Goal: Register for event/course

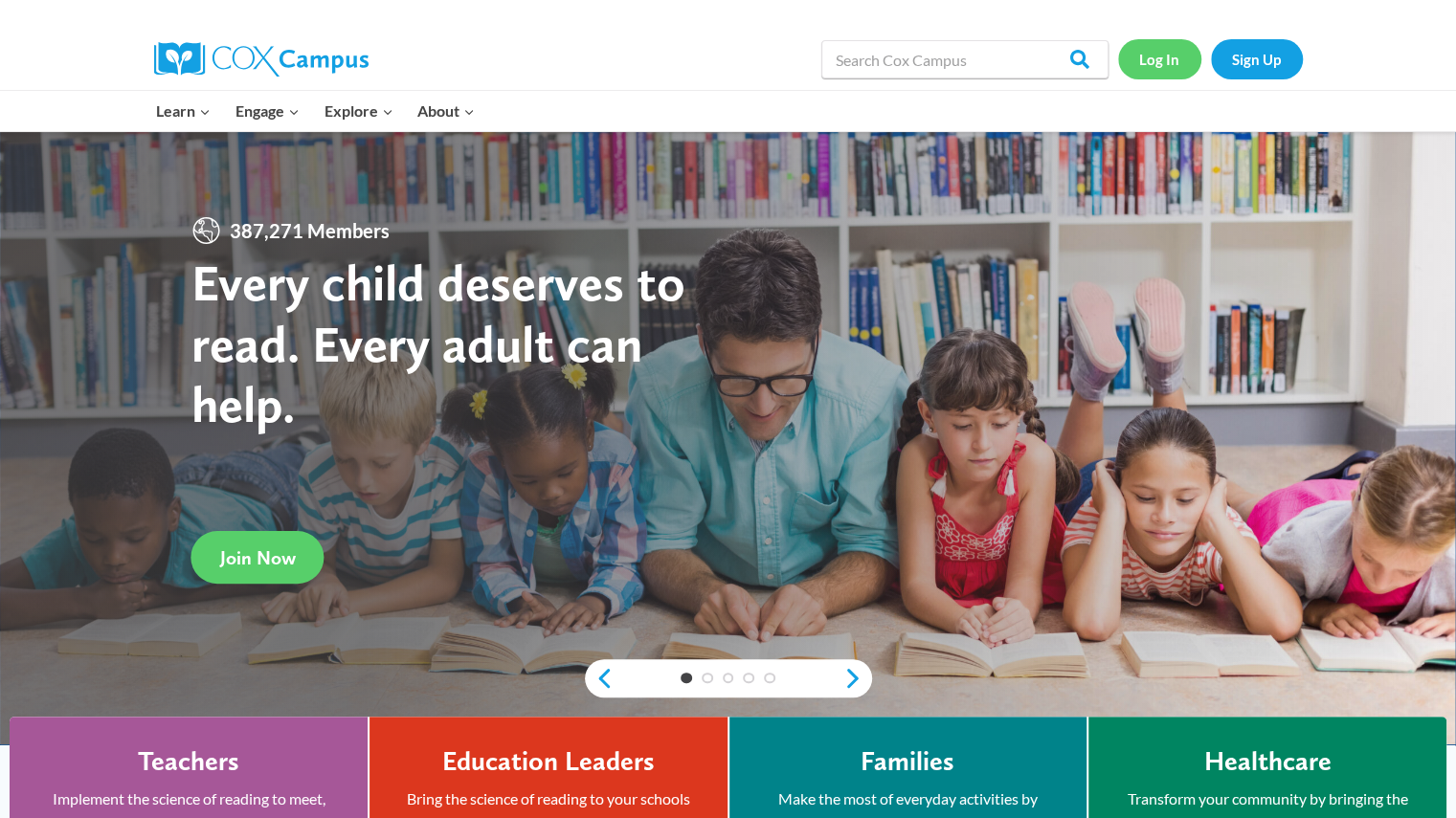
click at [1164, 62] on link "Log In" at bounding box center [1159, 58] width 83 height 39
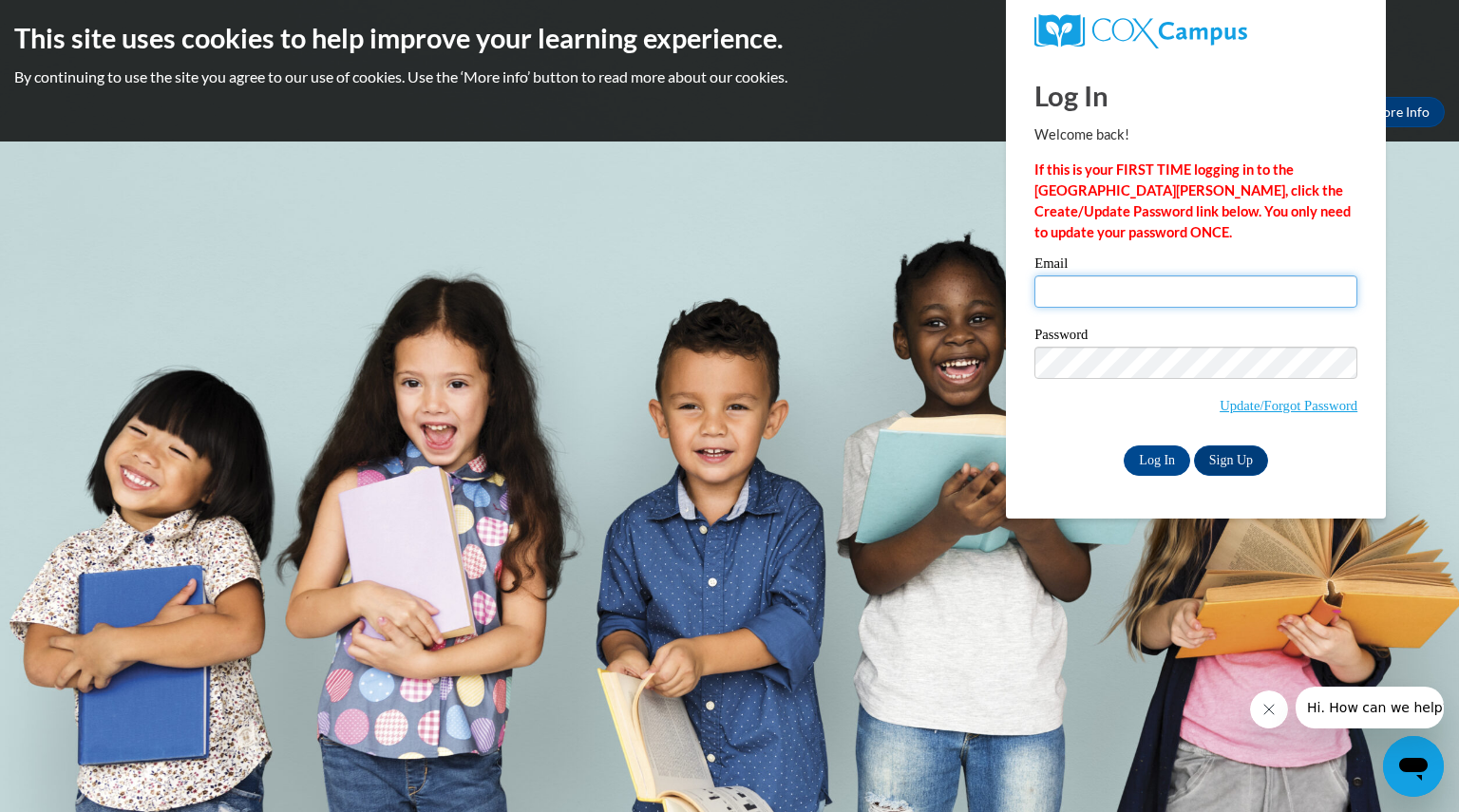
click at [1118, 284] on input "Email" at bounding box center [1196, 291] width 323 height 32
type input "vangpahoua@aasd.k12.wi.us"
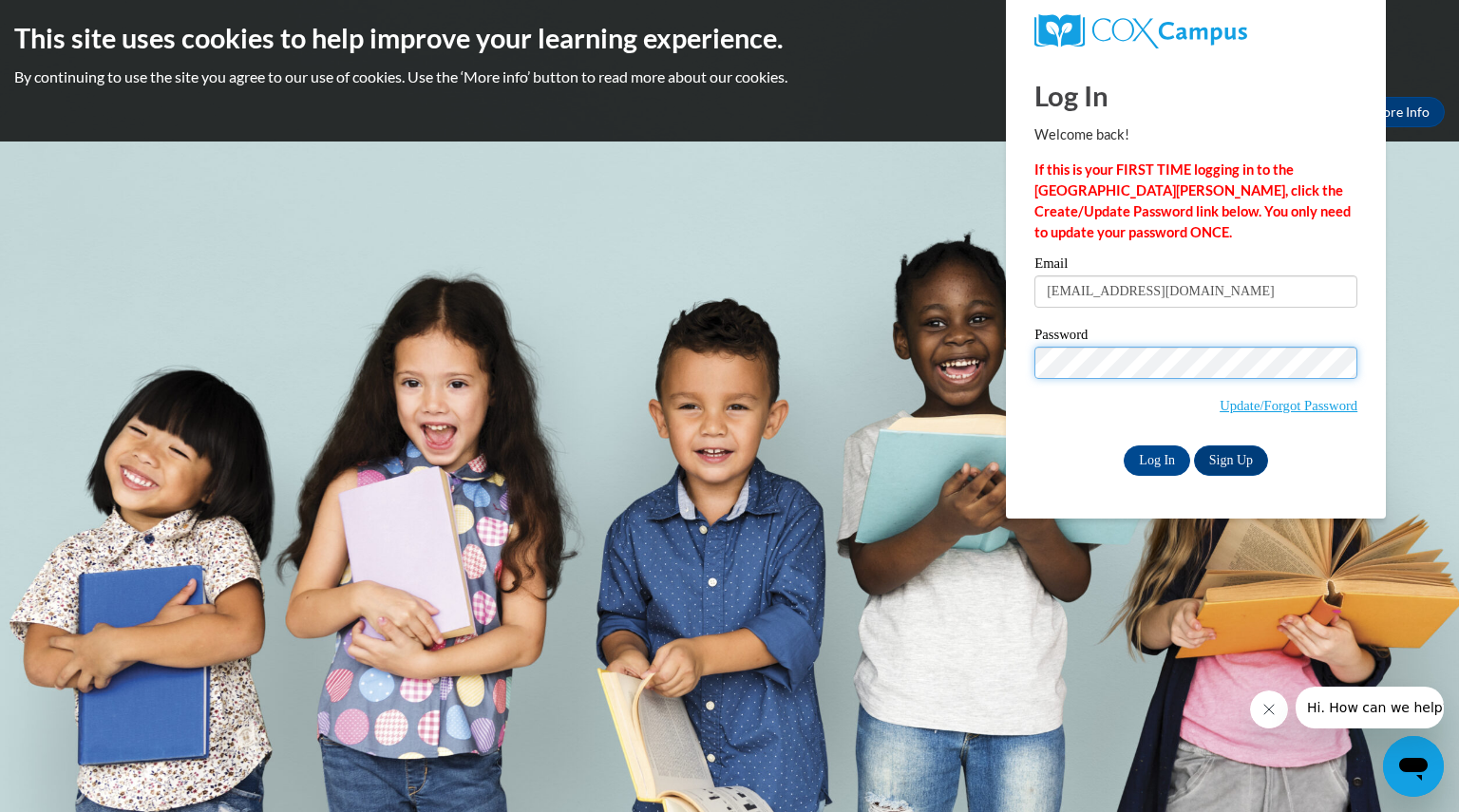
click at [1123, 446] on input "Log In" at bounding box center [1156, 460] width 67 height 30
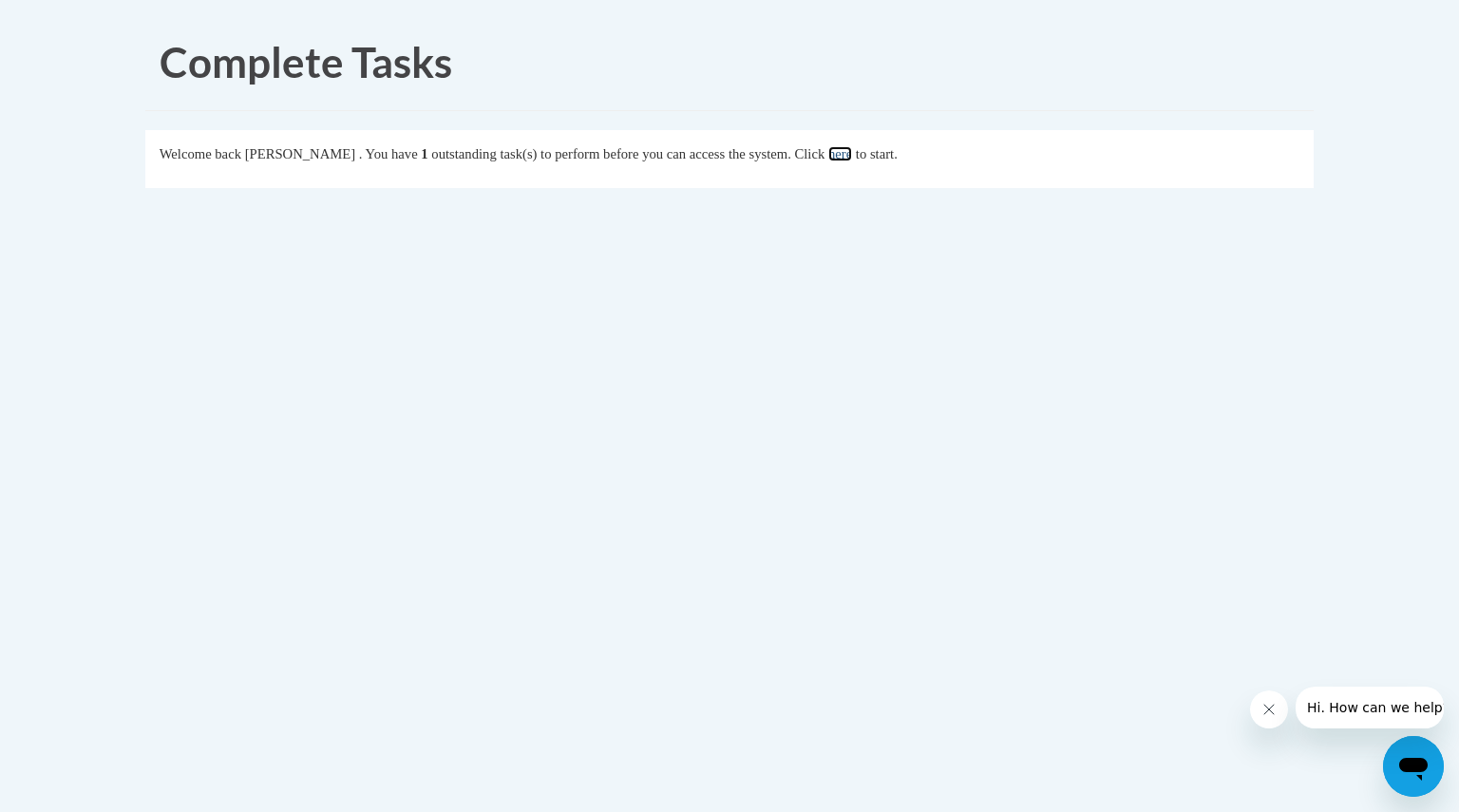
click at [852, 148] on link "here" at bounding box center [840, 154] width 24 height 15
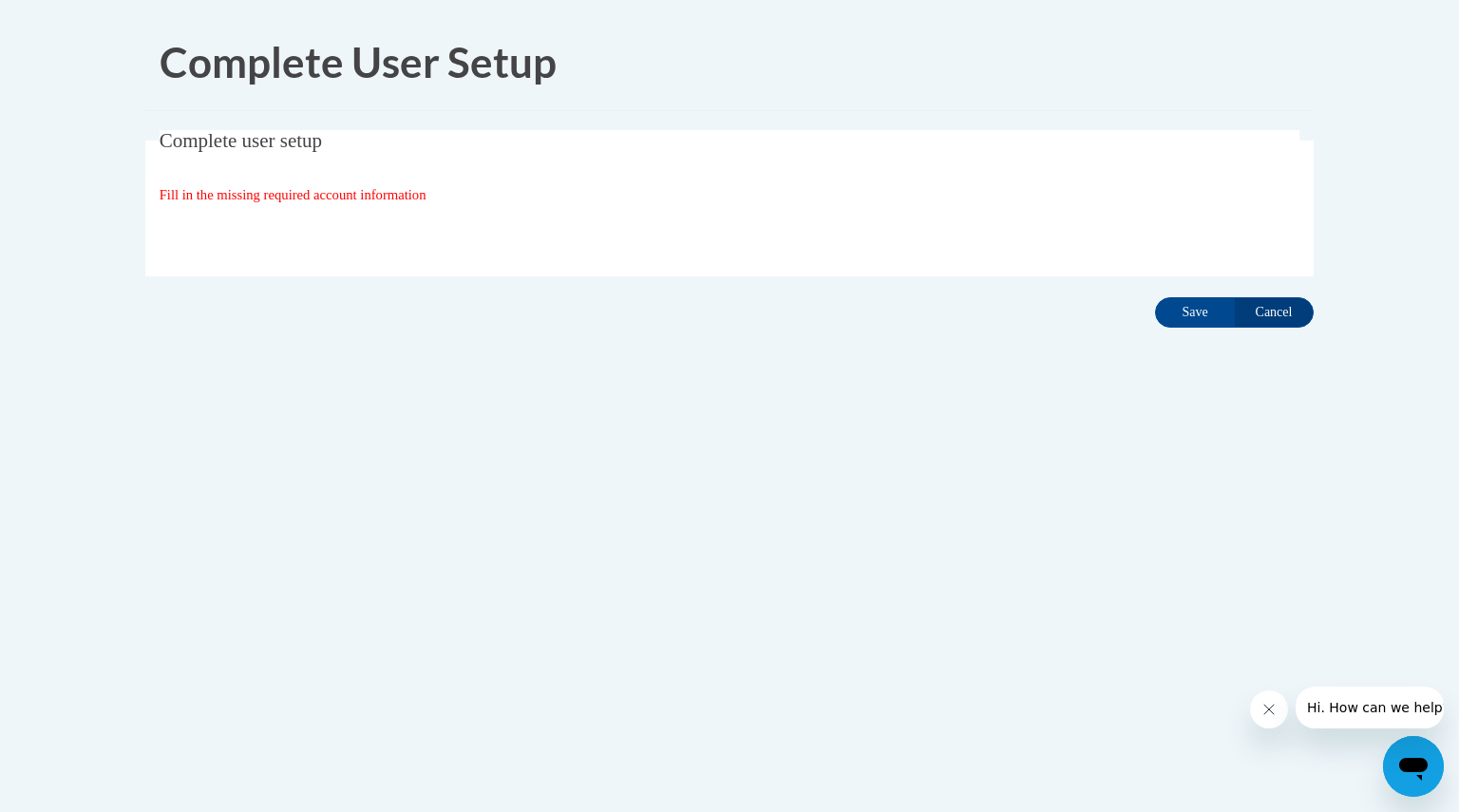
click at [302, 180] on fieldset "Complete user setup Fill in the missing required account information User Profi…" at bounding box center [729, 203] width 1169 height 146
click at [1178, 316] on input "Save" at bounding box center [1195, 312] width 80 height 30
click at [1195, 316] on input "Save" at bounding box center [1195, 312] width 80 height 30
click at [426, 194] on span "Fill in the missing required account information" at bounding box center [293, 195] width 267 height 15
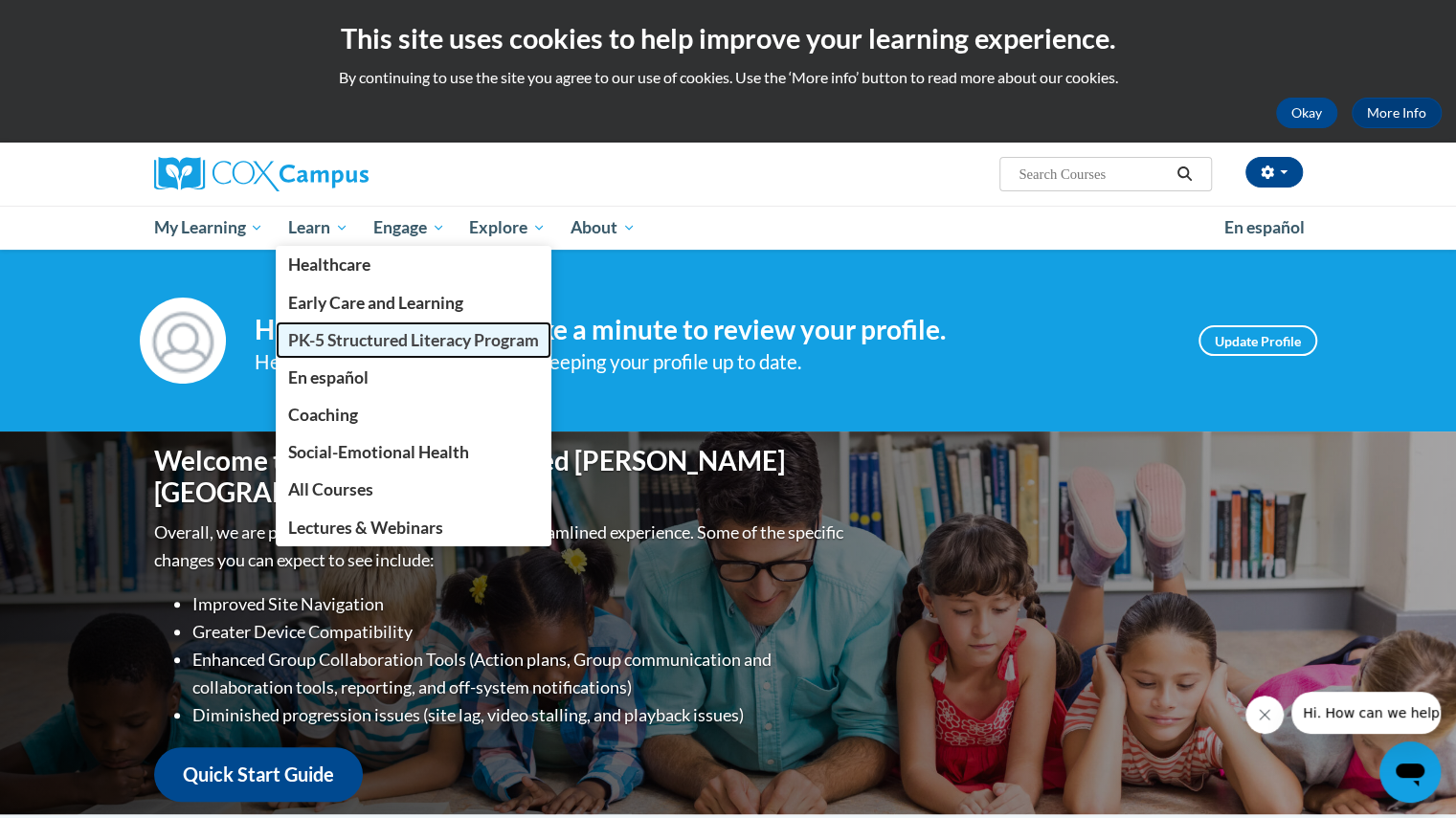
click at [467, 340] on span "PK-5 Structured Literacy Program" at bounding box center [413, 340] width 250 height 20
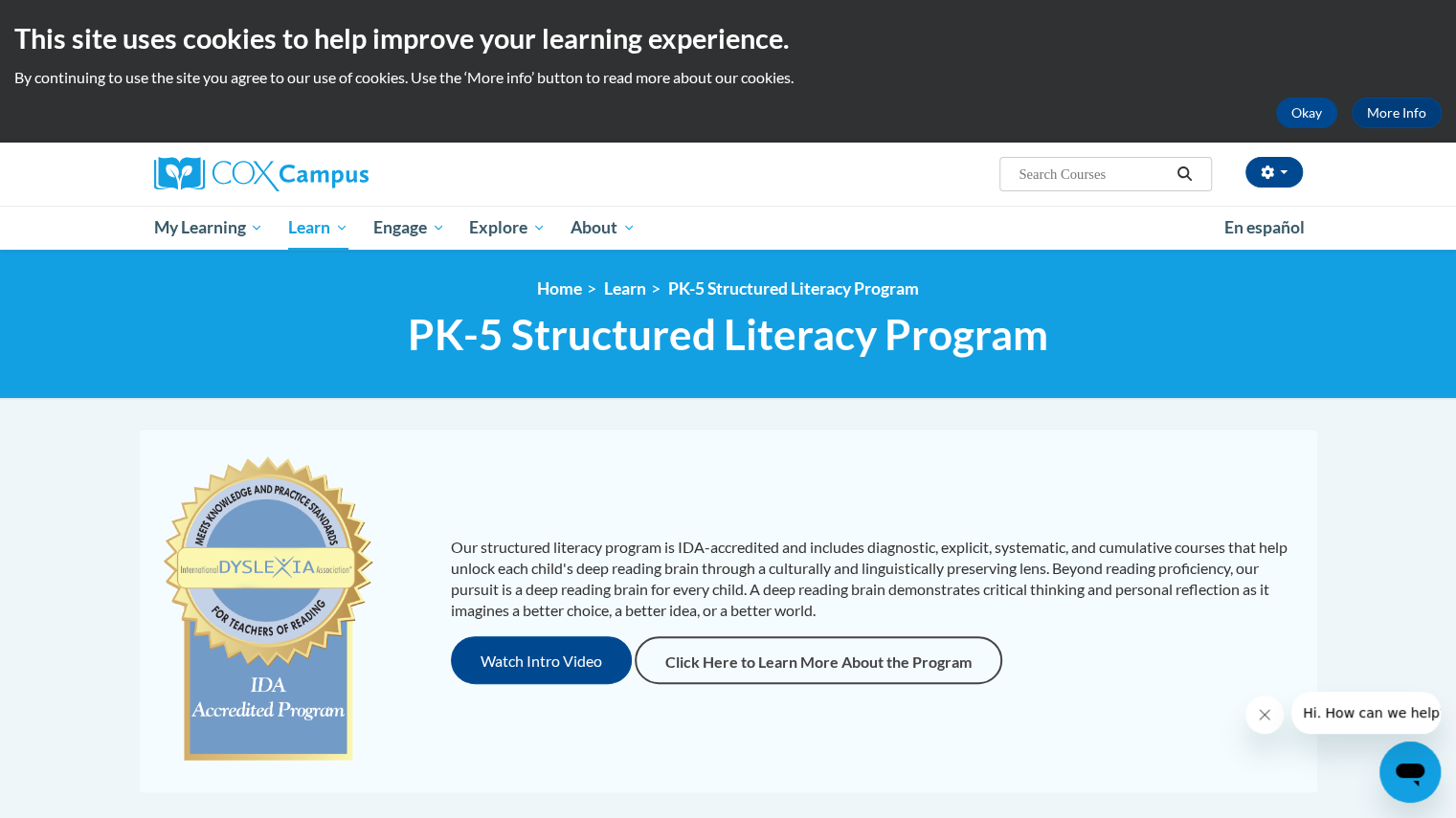
click at [1067, 165] on input "Search..." at bounding box center [1093, 174] width 153 height 23
type input "a"
type input "systematic and phonics"
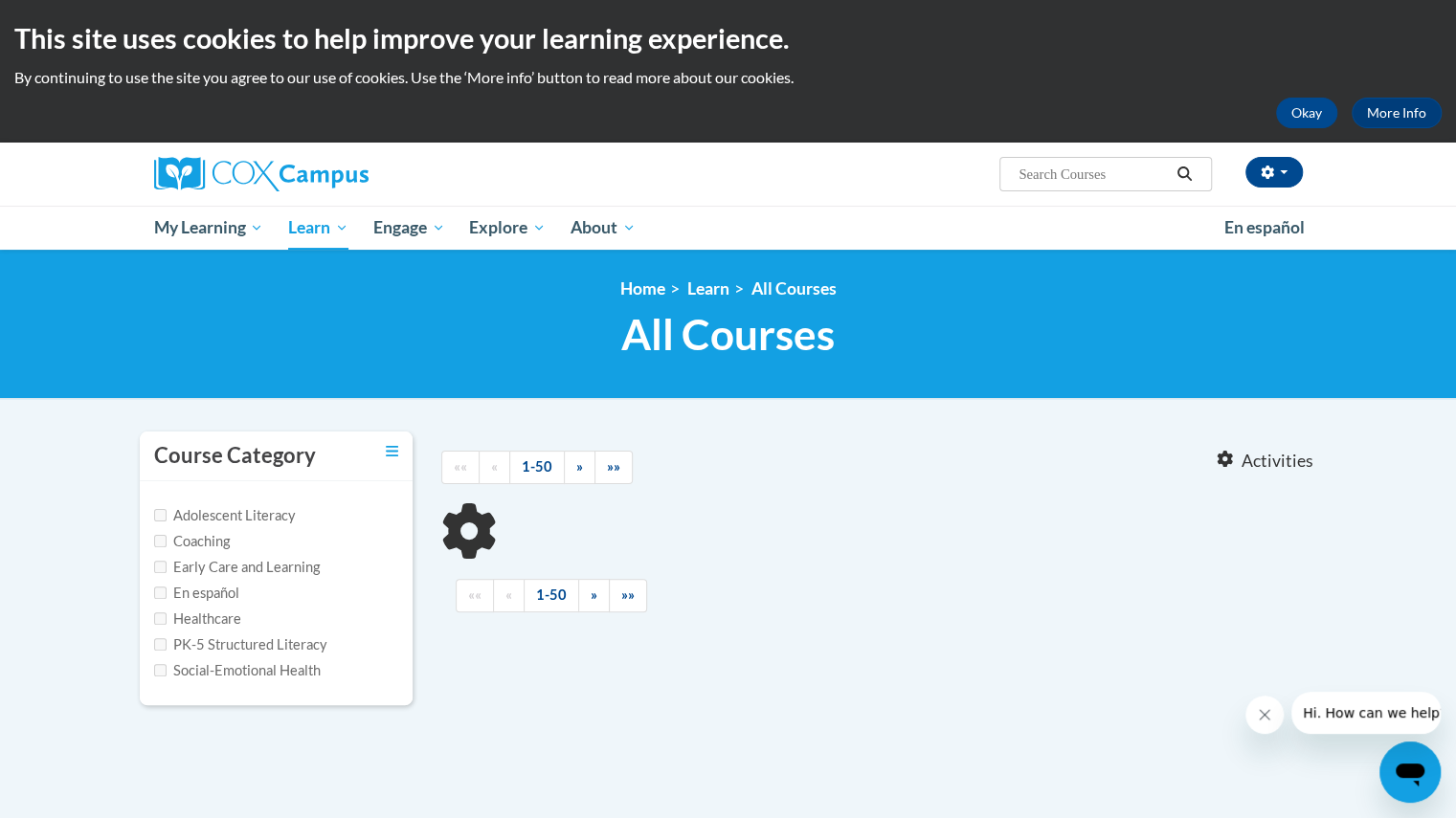
type input "systematic and phonics"
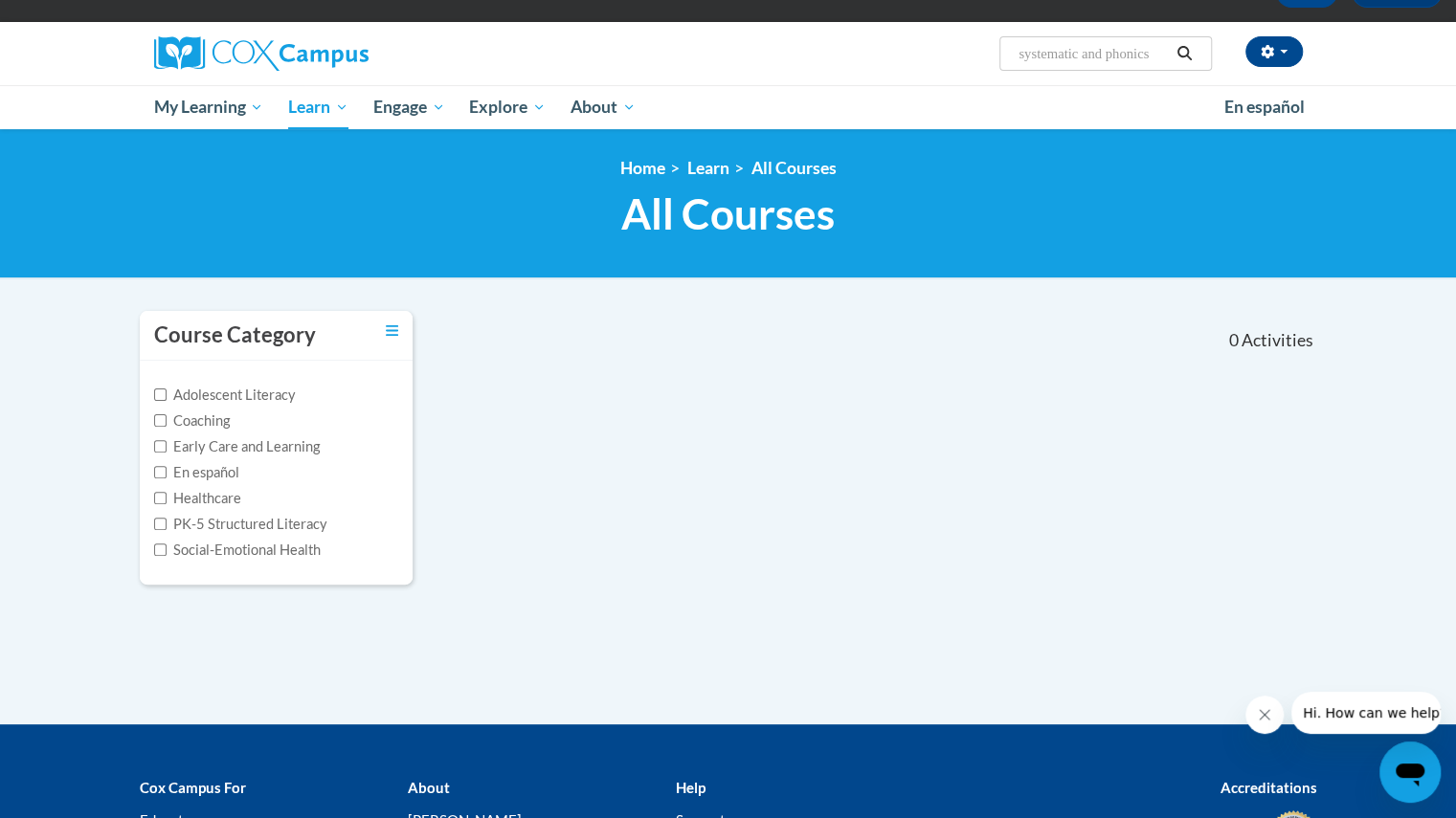
scroll to position [127, 0]
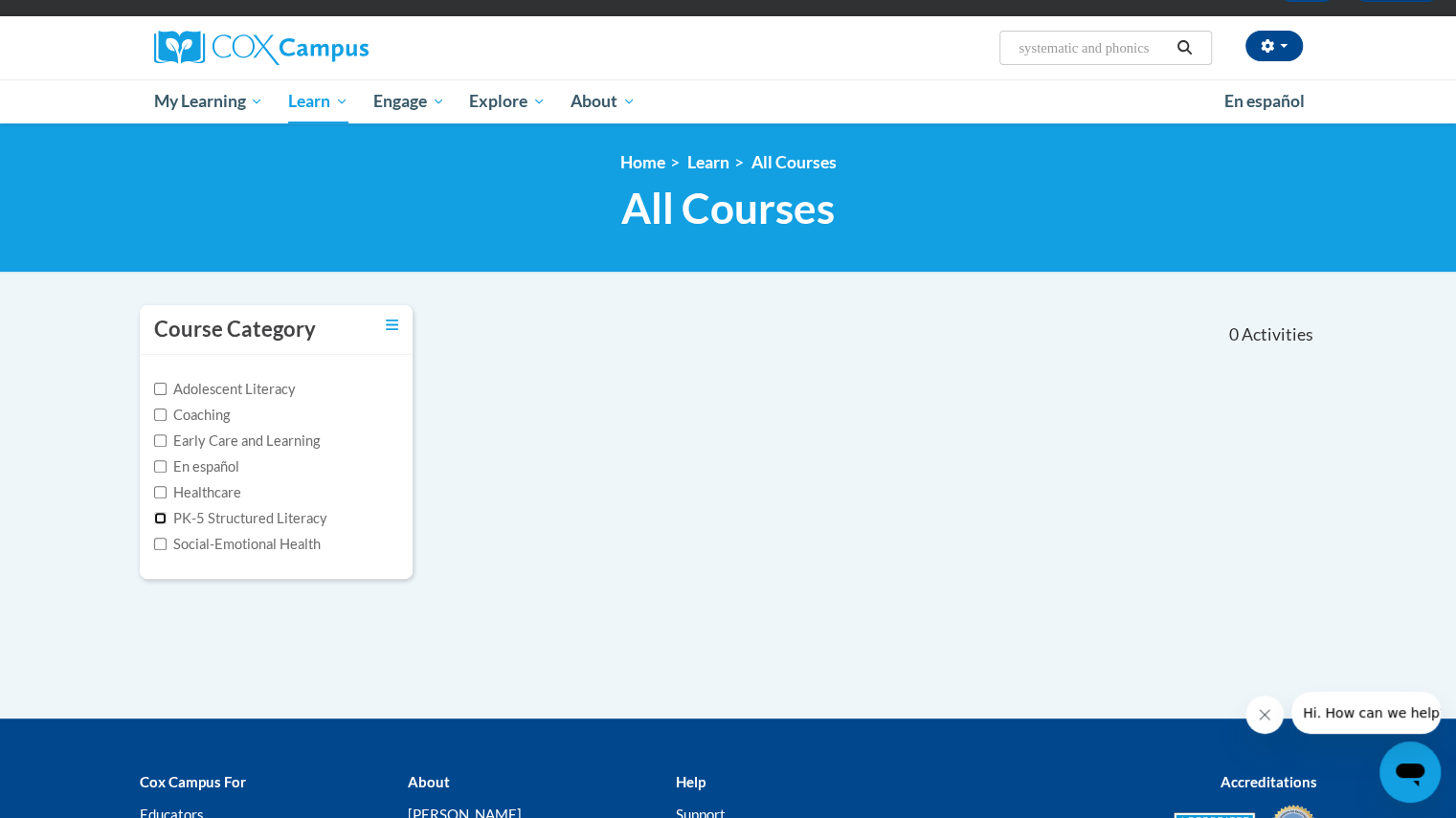
click at [159, 520] on input "PK-5 Structured Literacy" at bounding box center [160, 518] width 13 height 13
checkbox input "true"
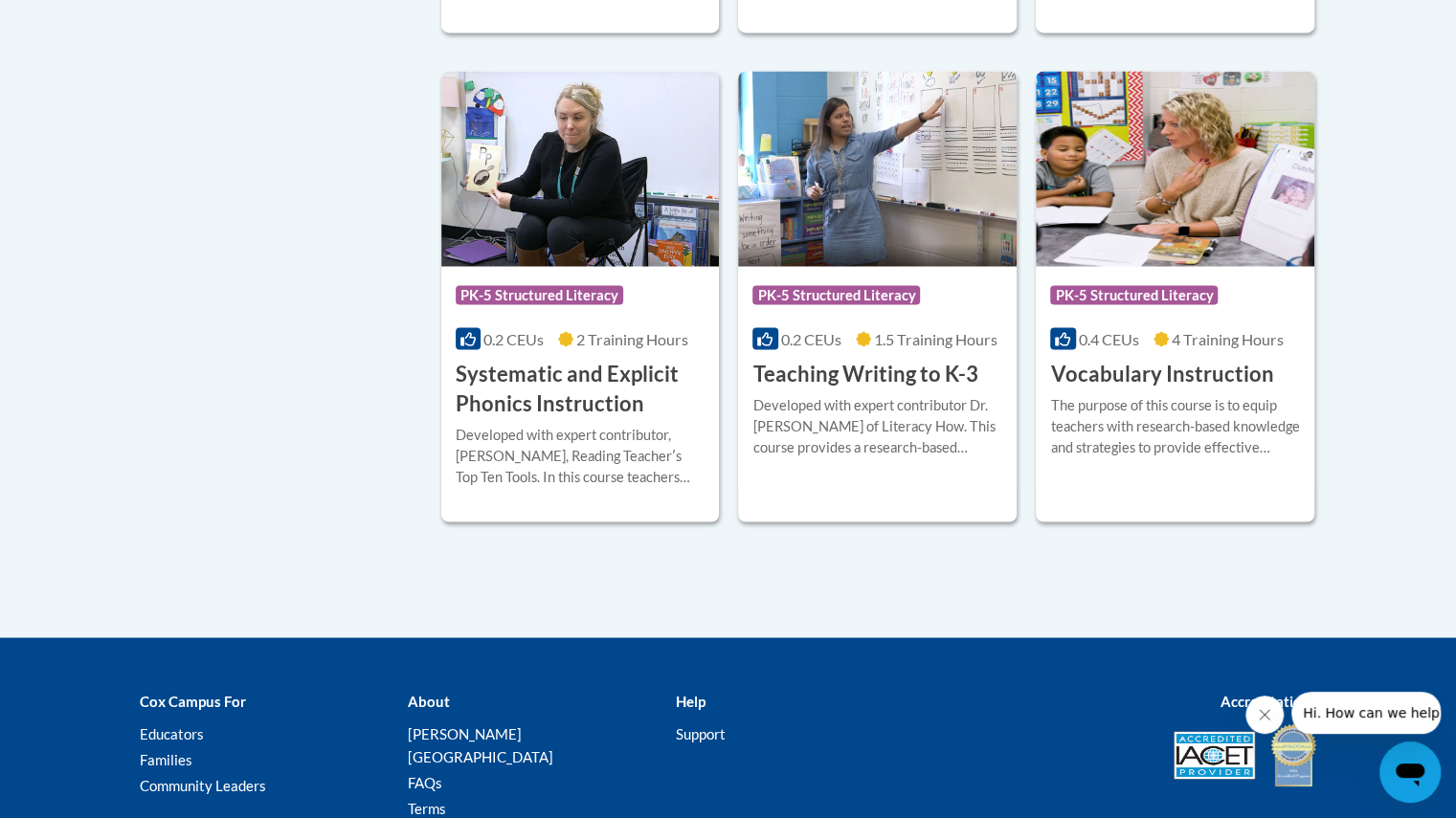
scroll to position [1887, 0]
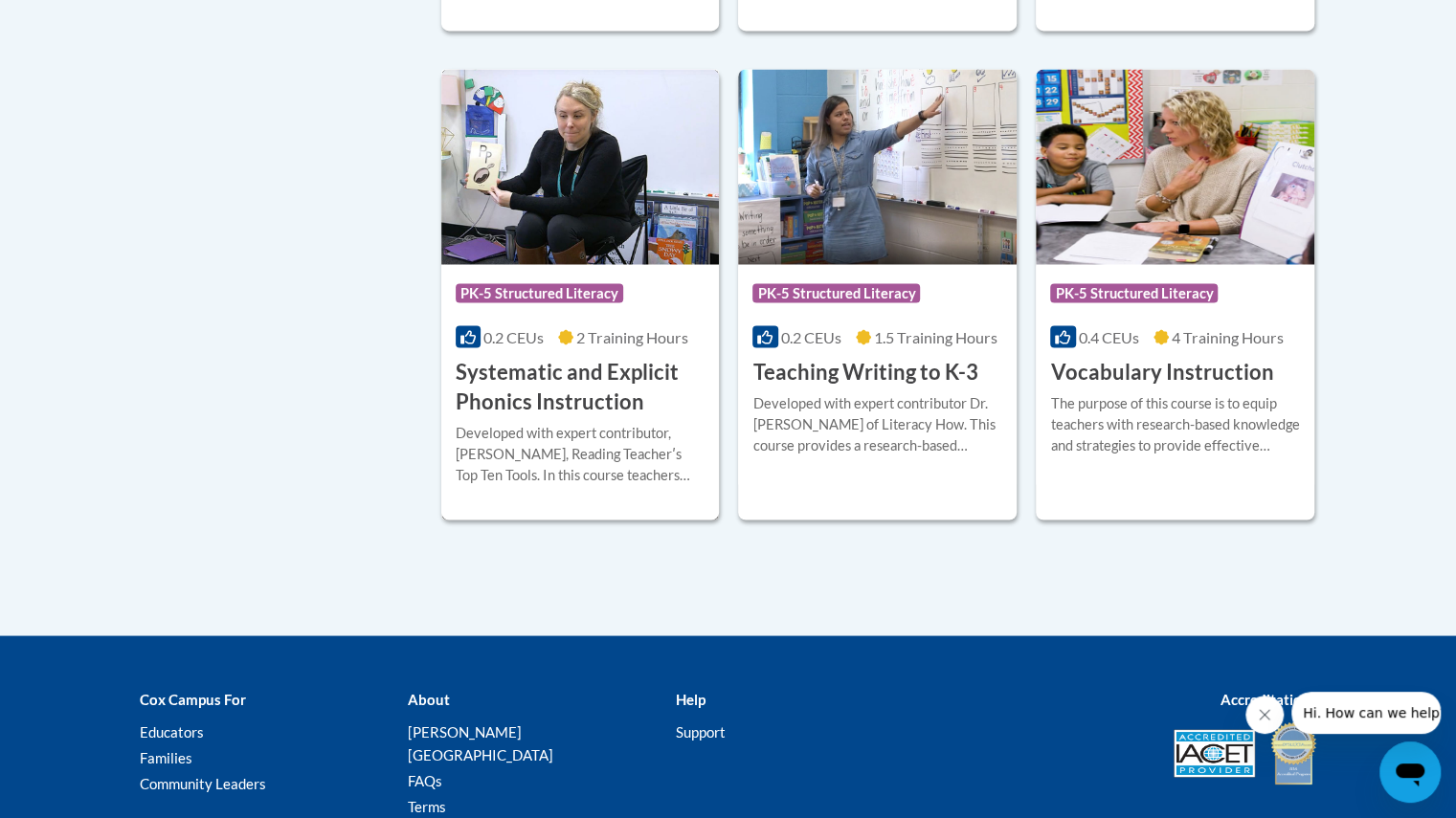
click at [563, 360] on h3 "Systematic and Explicit Phonics Instruction" at bounding box center [580, 387] width 249 height 59
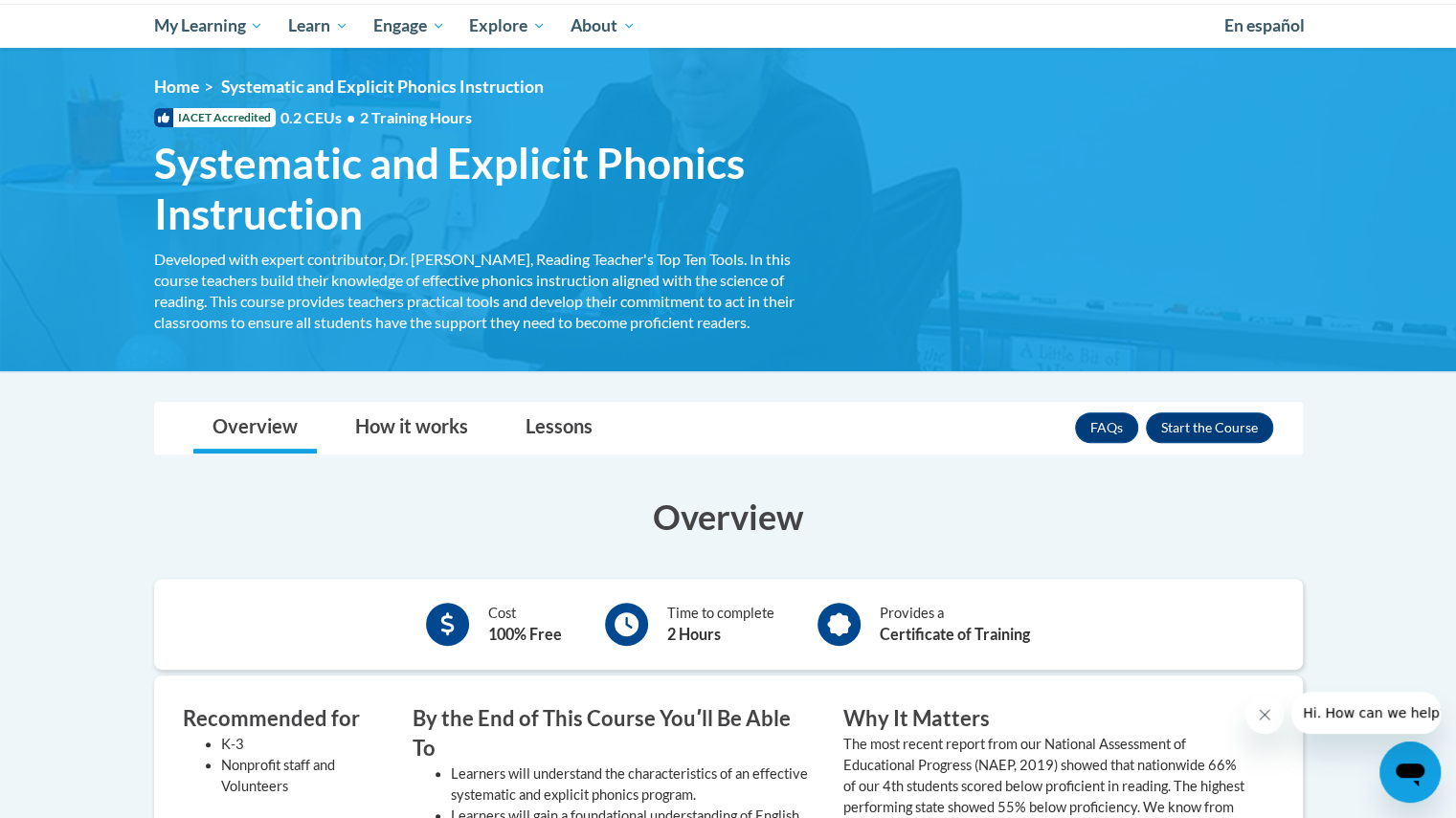
scroll to position [204, 0]
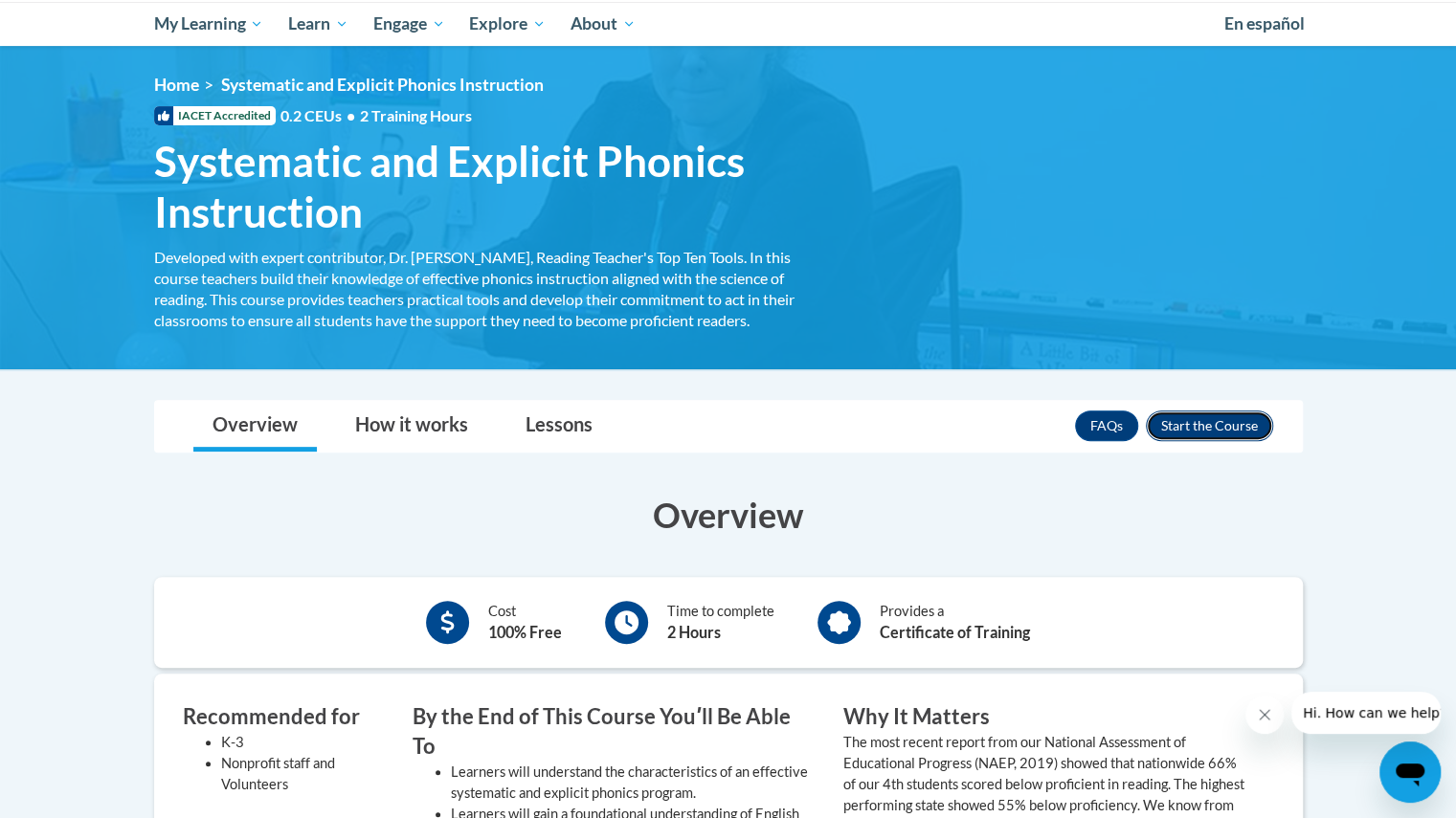
click at [1210, 428] on button "Enroll" at bounding box center [1209, 426] width 128 height 30
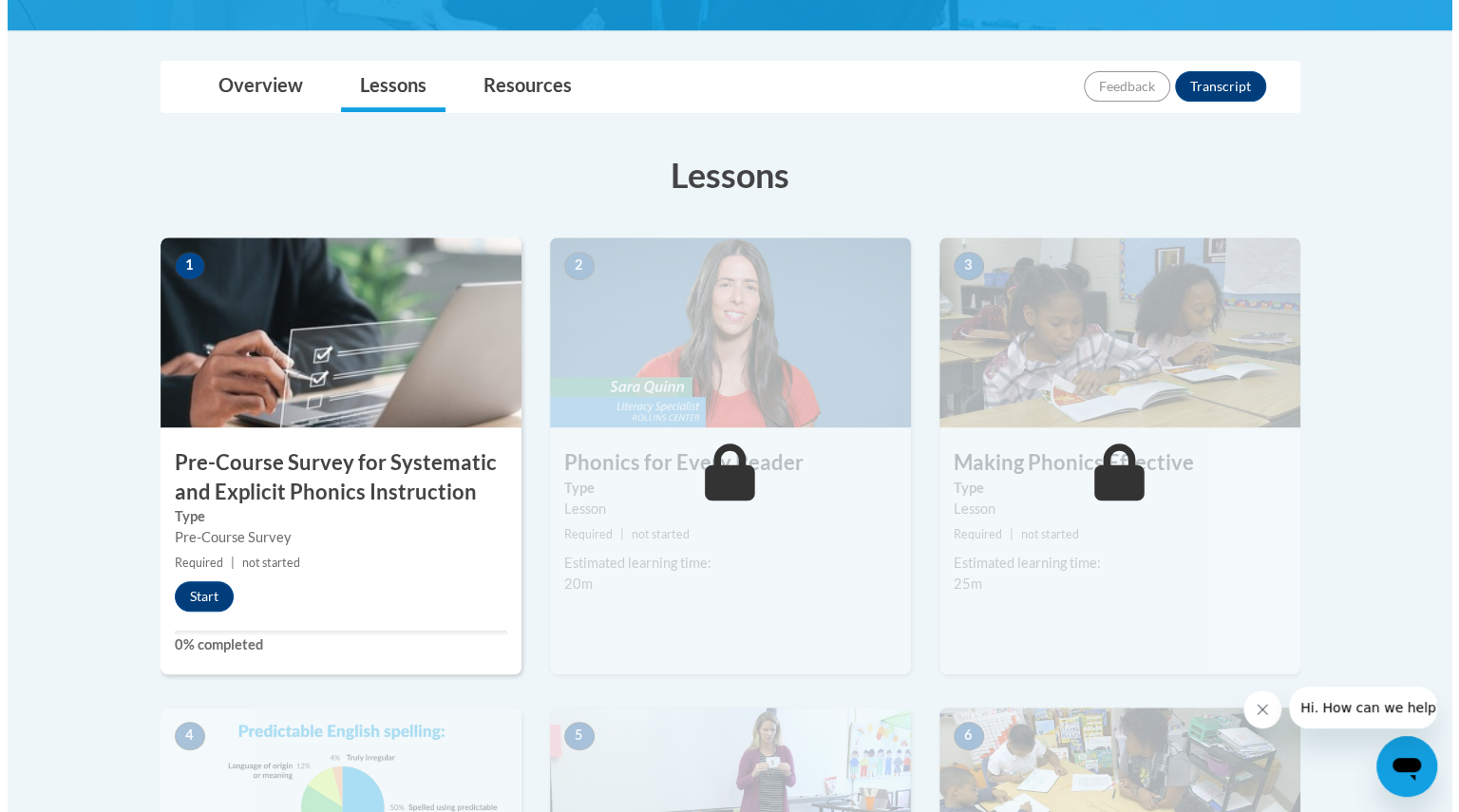
scroll to position [411, 0]
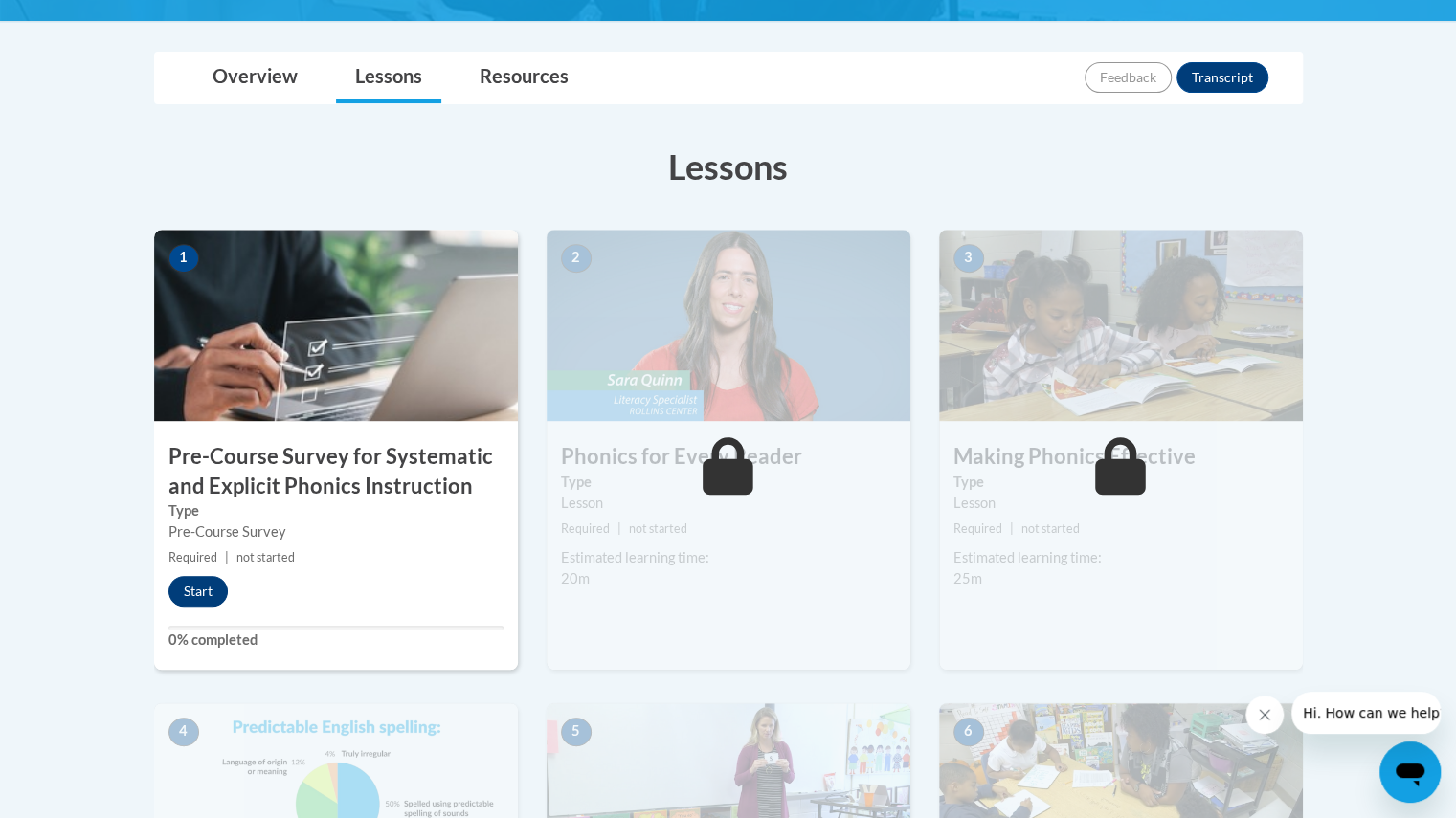
click at [200, 591] on button "Start" at bounding box center [198, 591] width 59 height 30
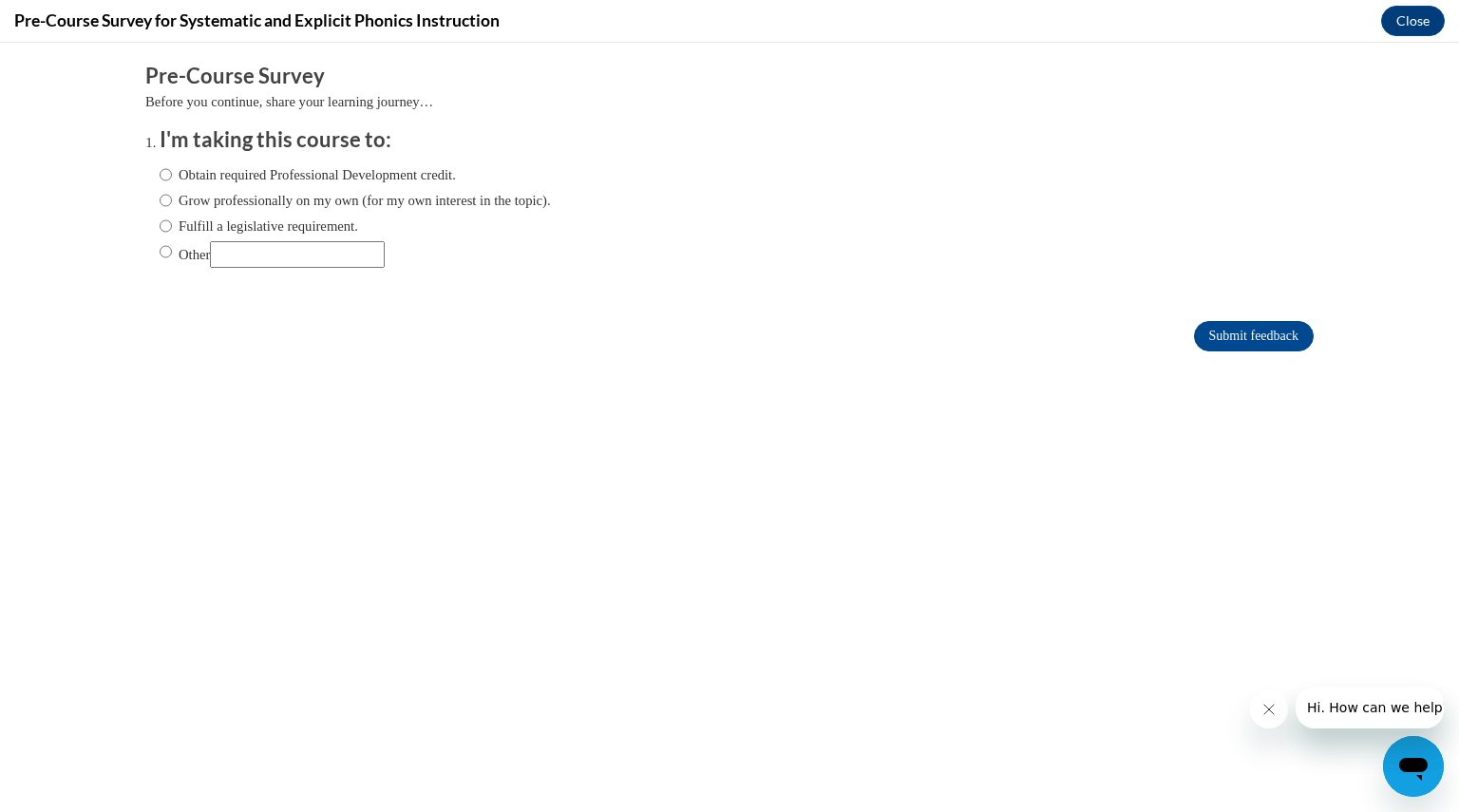
scroll to position [0, 0]
click at [160, 223] on input "Fulfill a legislative requirement." at bounding box center [165, 226] width 13 height 21
radio input "true"
click at [1243, 329] on input "Submit feedback" at bounding box center [1254, 335] width 120 height 30
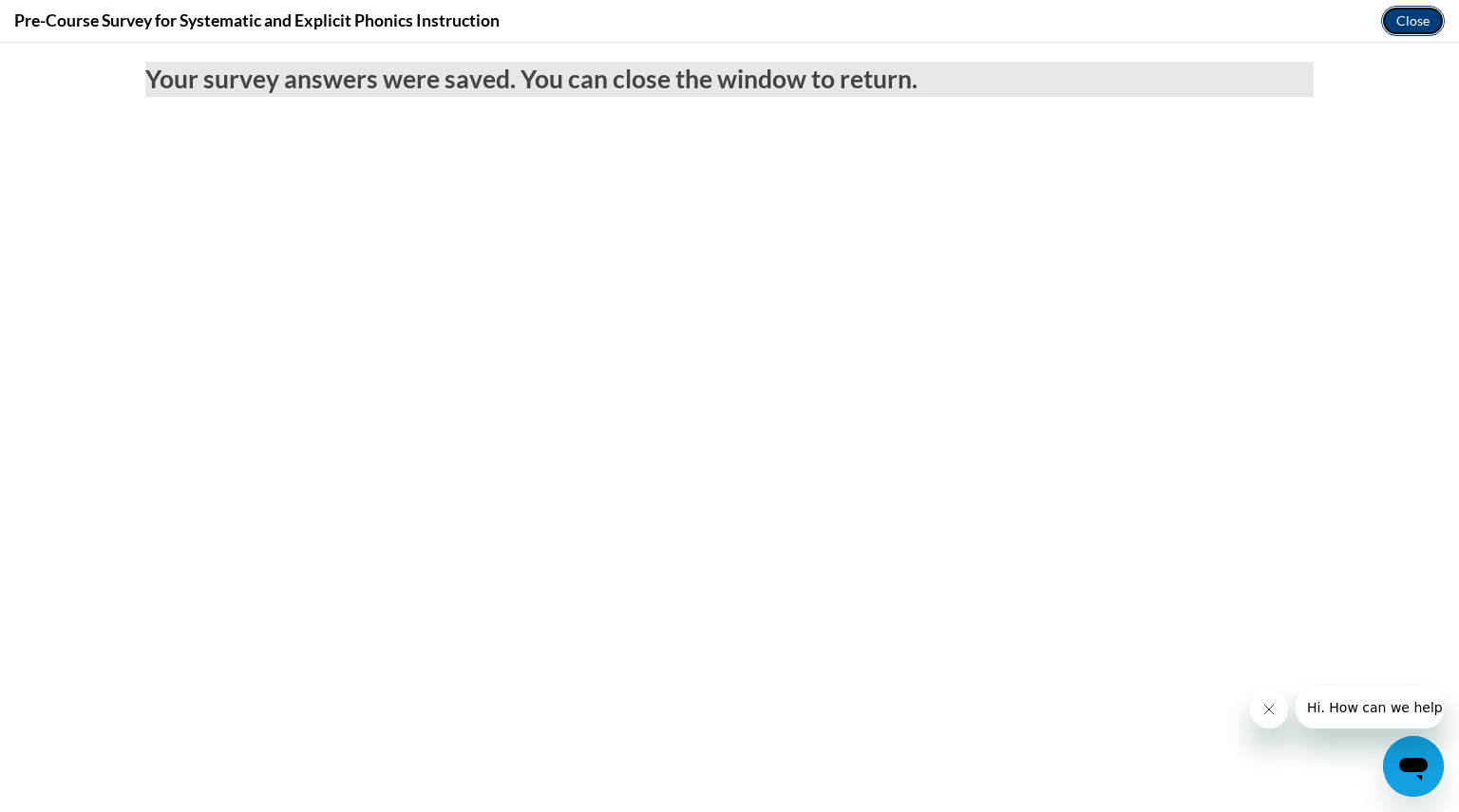
click at [1417, 21] on button "Close" at bounding box center [1414, 20] width 64 height 30
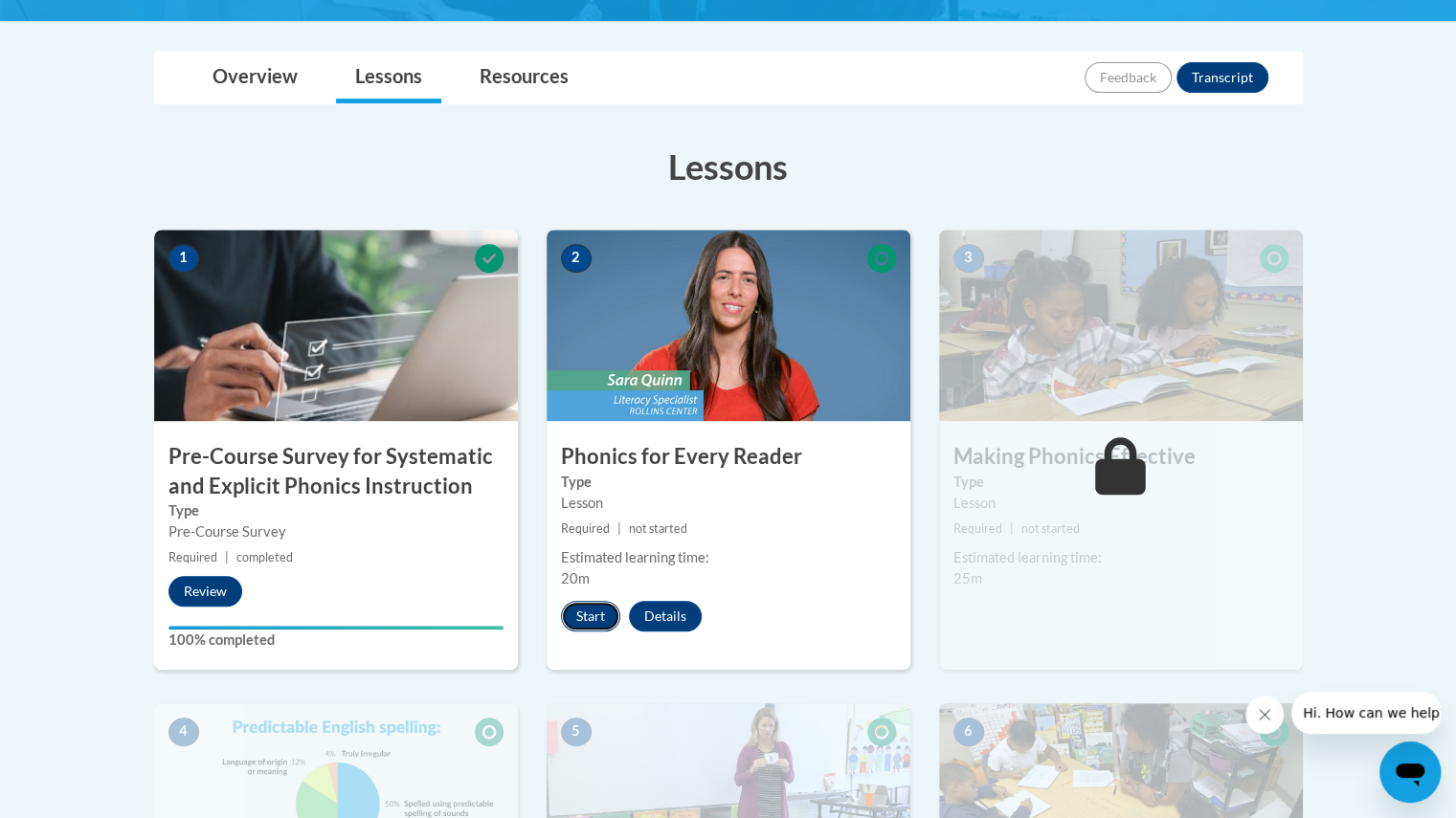
click at [589, 614] on button "Start" at bounding box center [590, 615] width 59 height 30
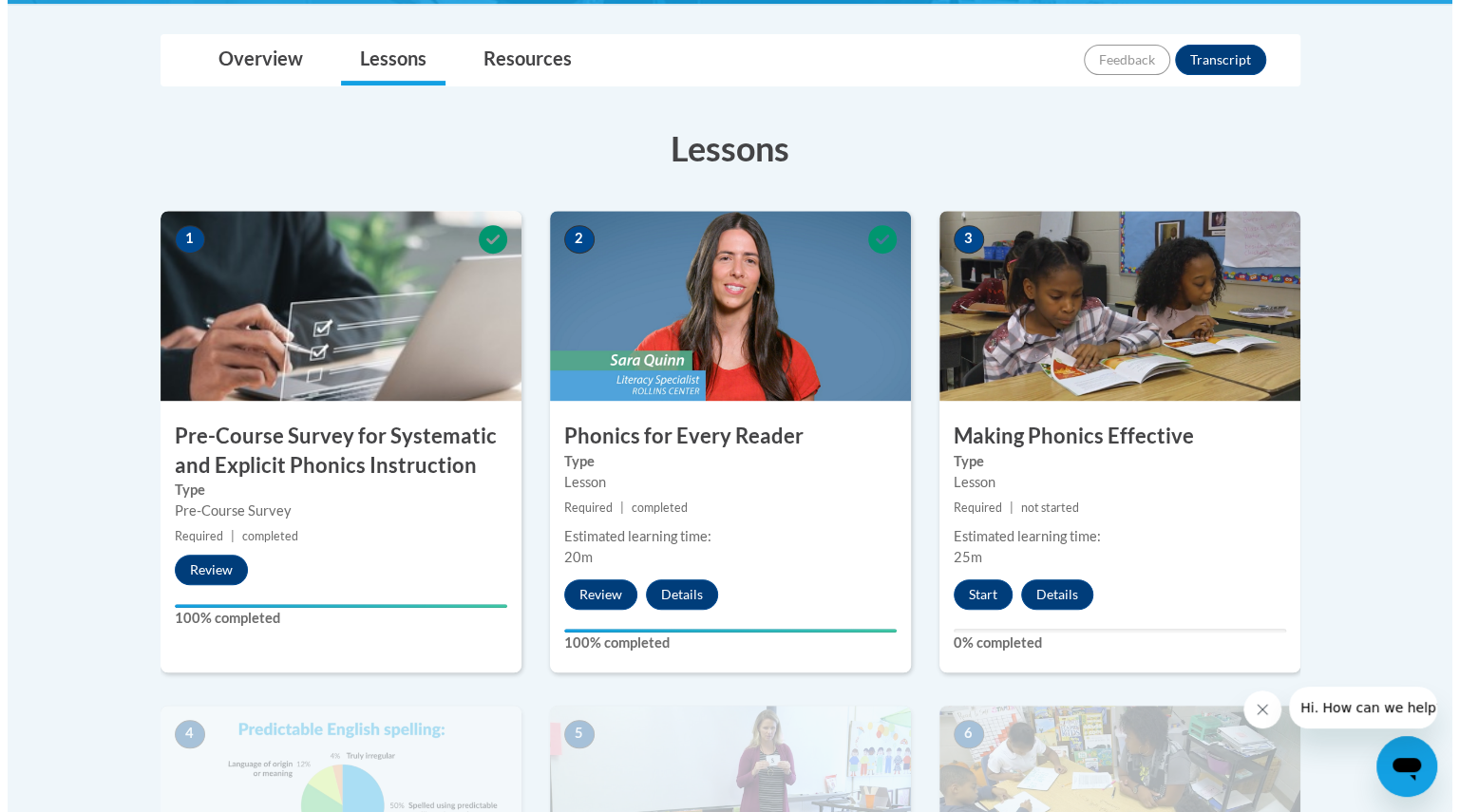
scroll to position [430, 0]
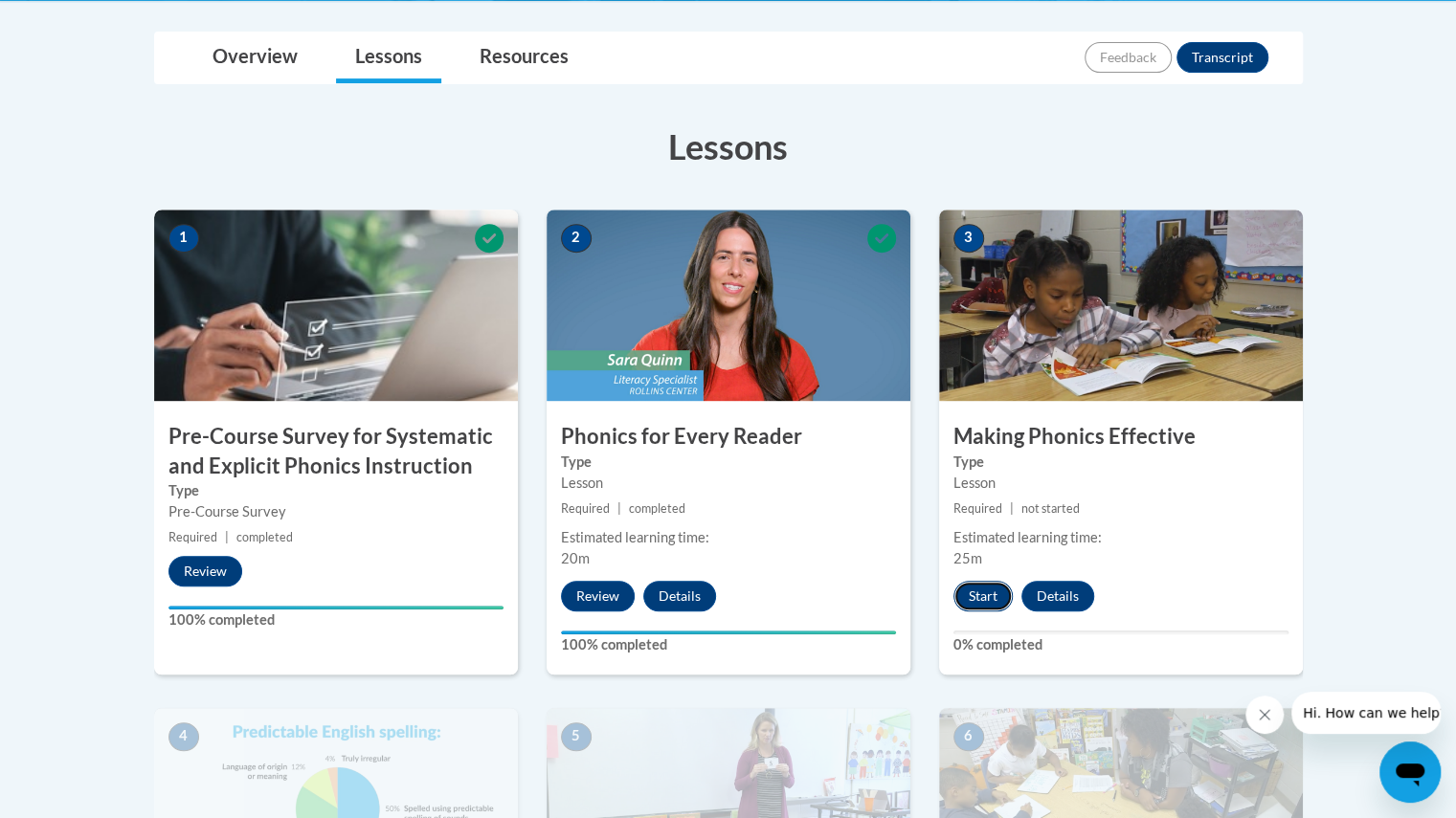
click at [988, 590] on button "Start" at bounding box center [983, 595] width 59 height 30
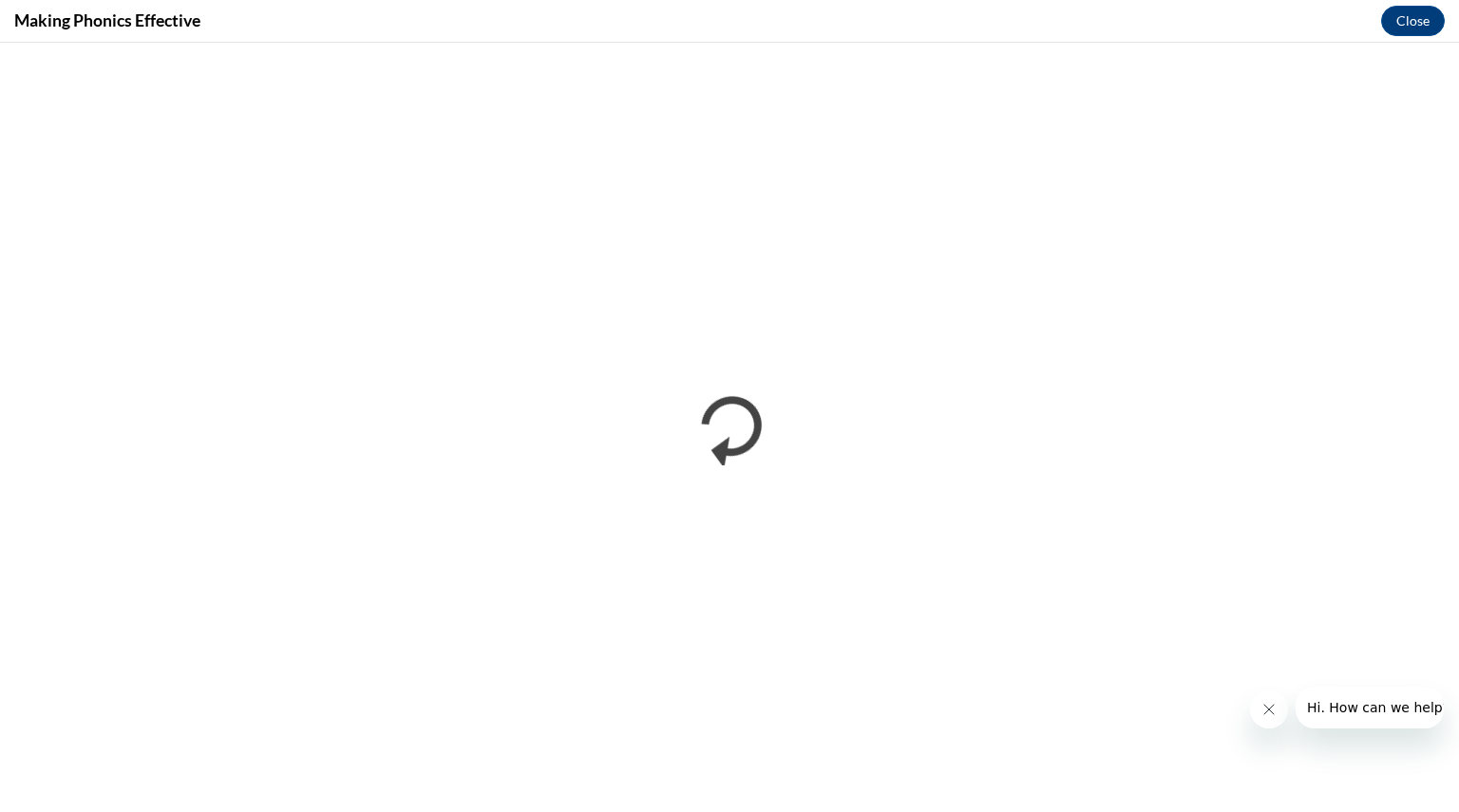
scroll to position [0, 0]
